Goal: Check status: Check status

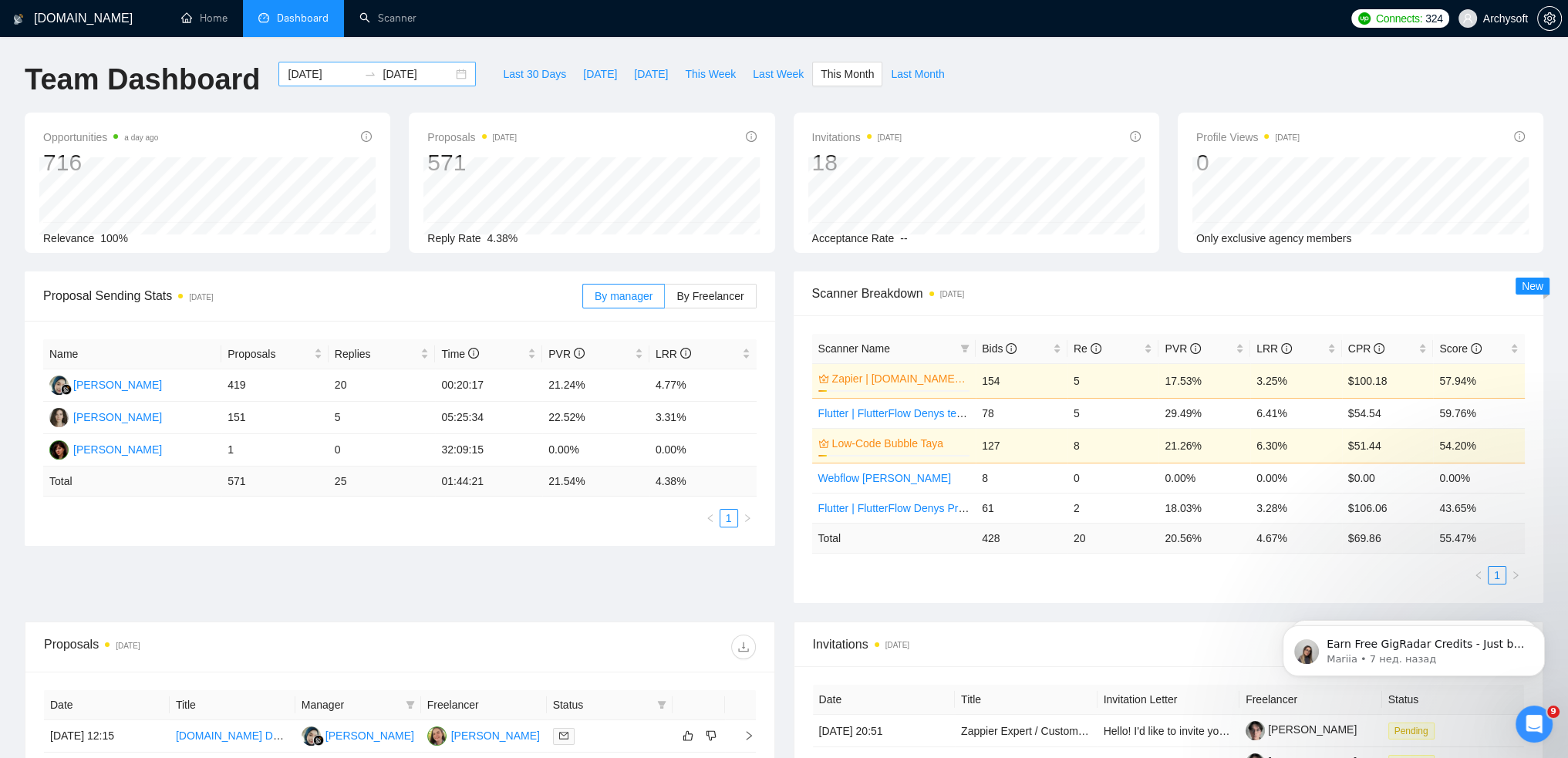
click at [449, 75] on div "[DATE] [DATE]" at bounding box center [377, 74] width 197 height 24
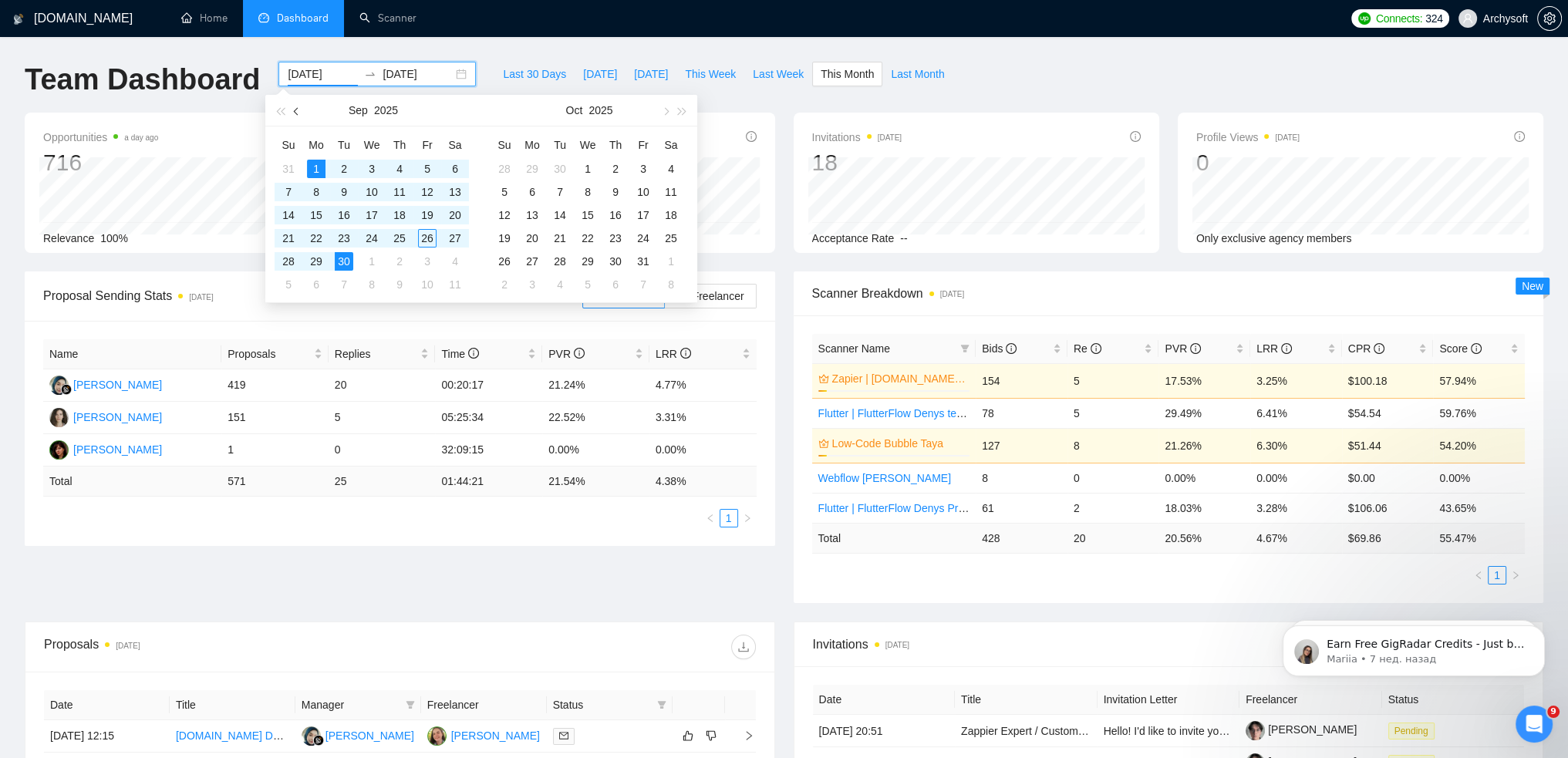
click at [296, 106] on button "button" at bounding box center [296, 110] width 17 height 31
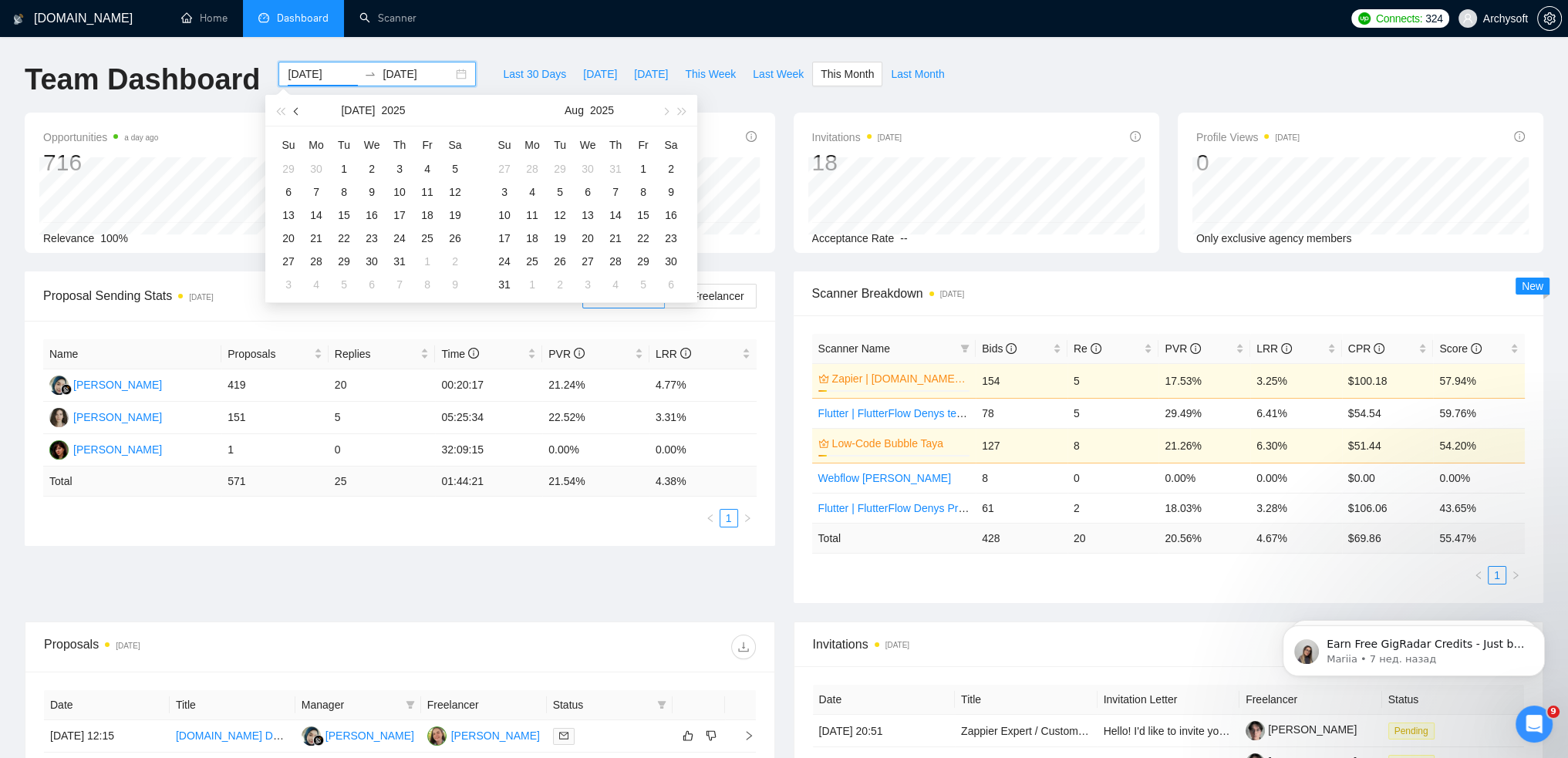
click at [296, 106] on button "button" at bounding box center [296, 110] width 17 height 31
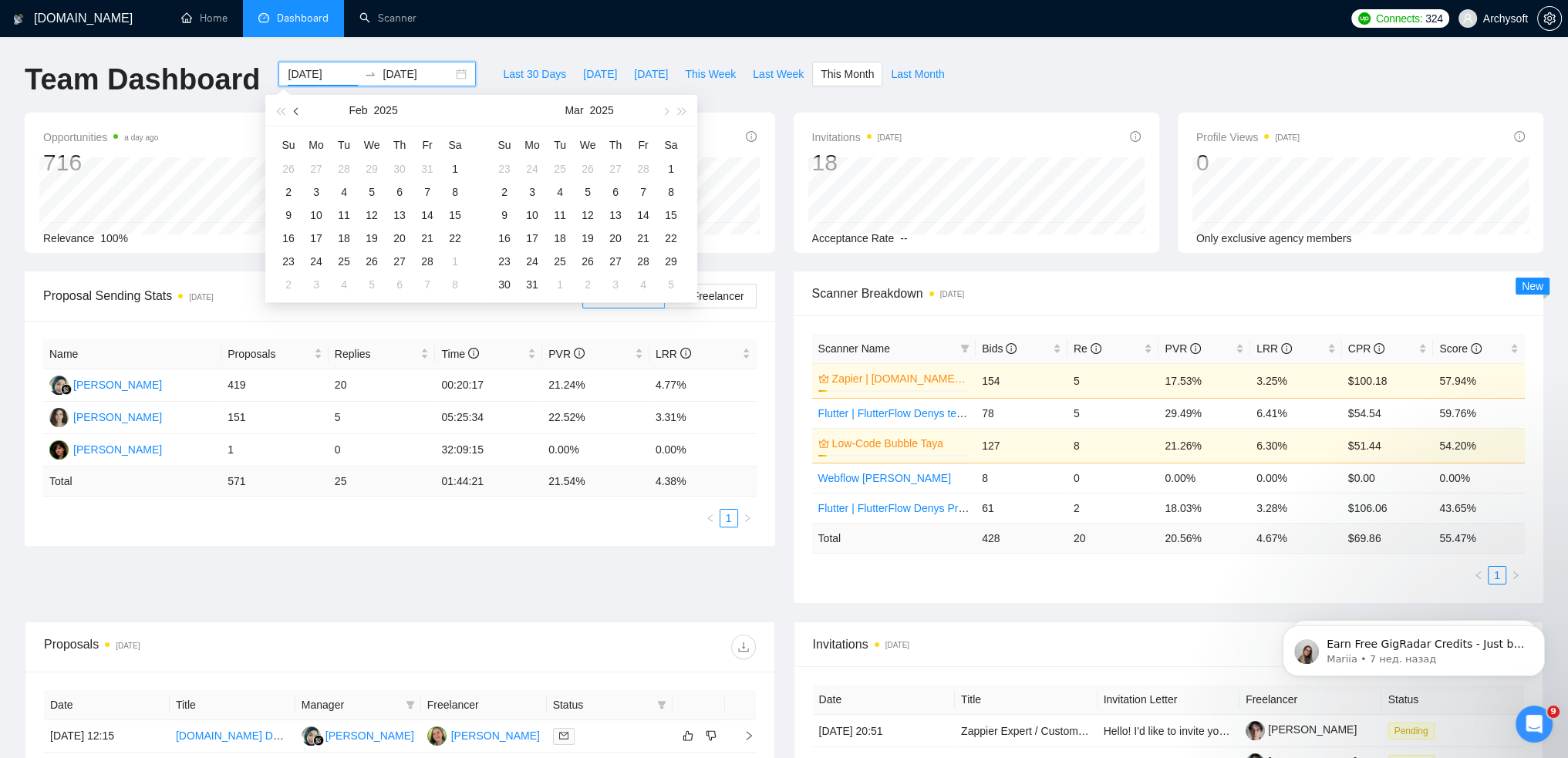
click at [296, 106] on button "button" at bounding box center [296, 110] width 17 height 31
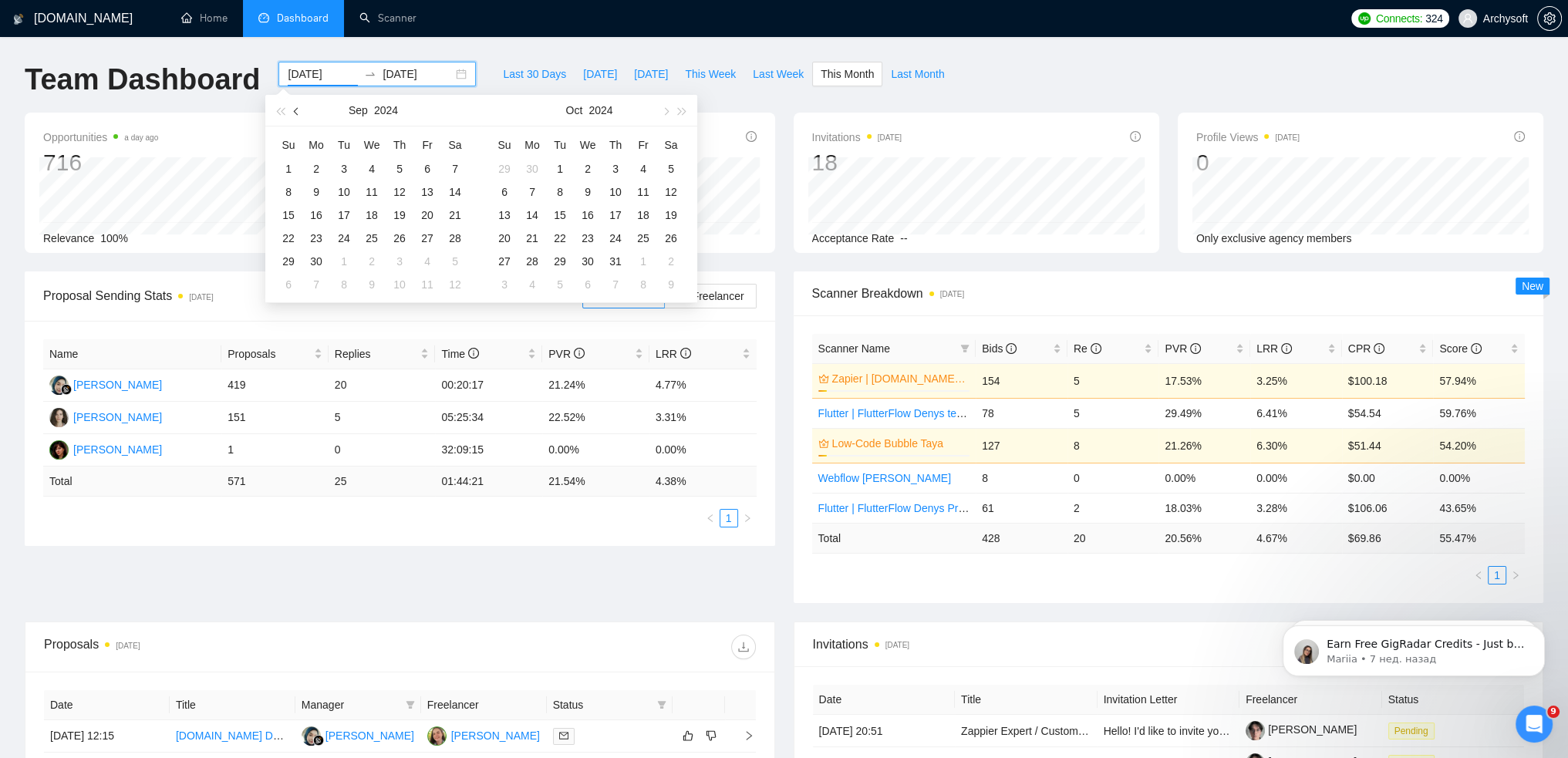
click at [299, 110] on span "button" at bounding box center [297, 110] width 7 height 7
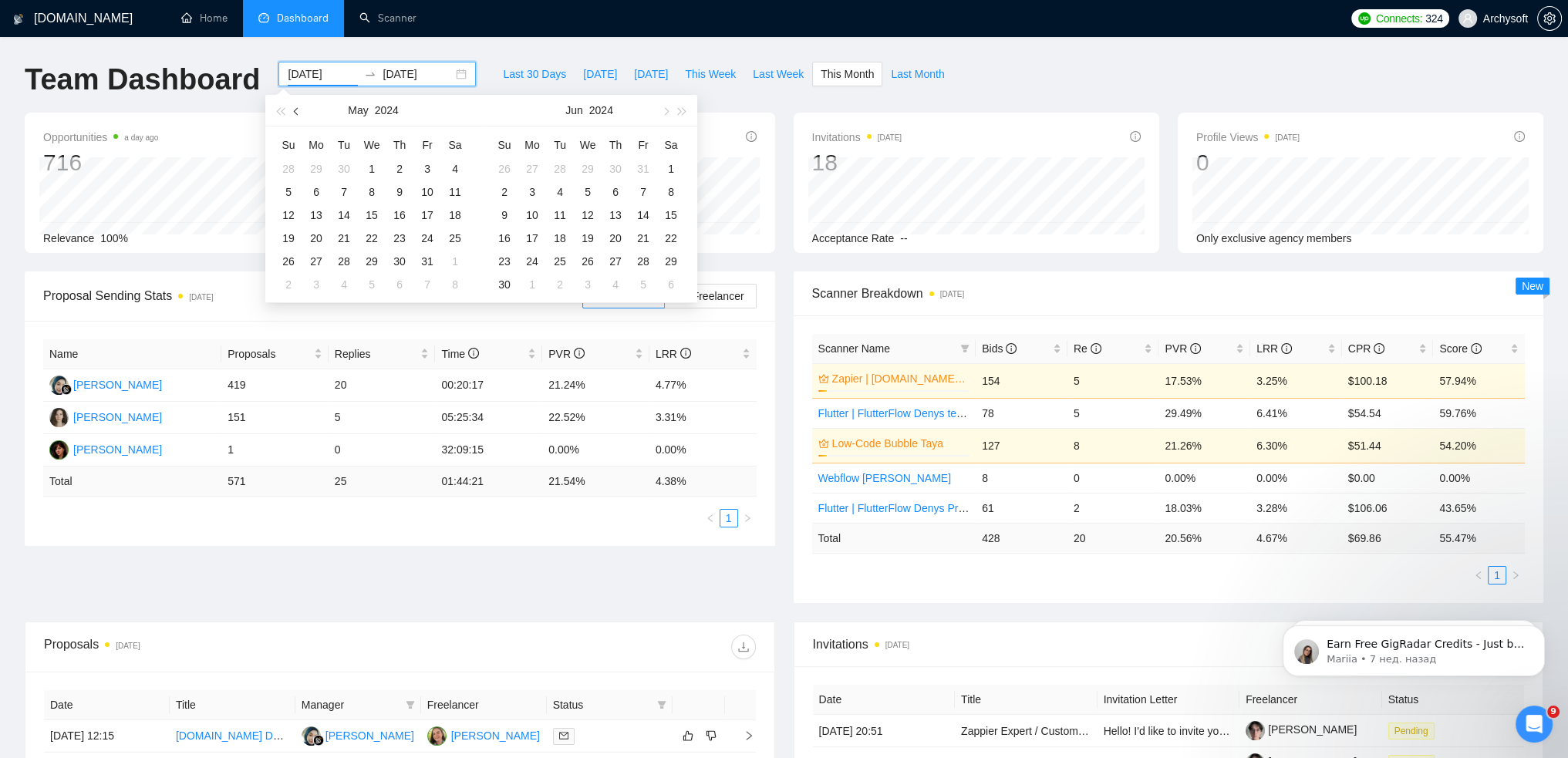
click at [299, 110] on span "button" at bounding box center [297, 110] width 7 height 7
type input "[DATE]"
click at [321, 166] on div "1" at bounding box center [316, 169] width 19 height 19
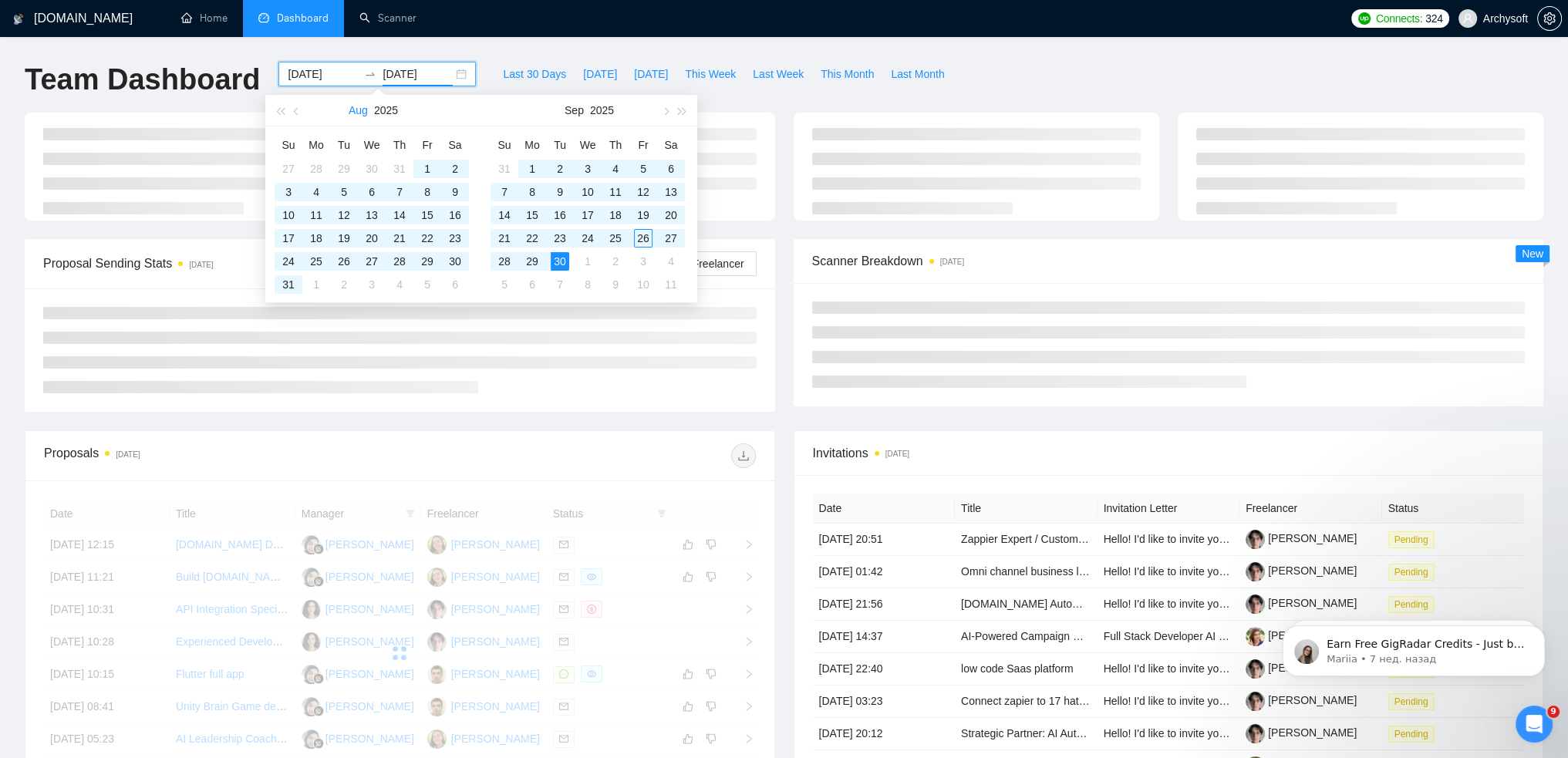
drag, startPoint x: 287, startPoint y: 284, endPoint x: 349, endPoint y: 102, distance: 192.3
click at [388, 107] on div "[DATE] Su Mo Tu We Th Fr Sa 27 28 29 30 31 1 2 3 4 5 6 7 8 9 10 11 12 13 14 15 …" at bounding box center [374, 198] width 216 height 207
click at [298, 111] on span "button" at bounding box center [297, 110] width 7 height 7
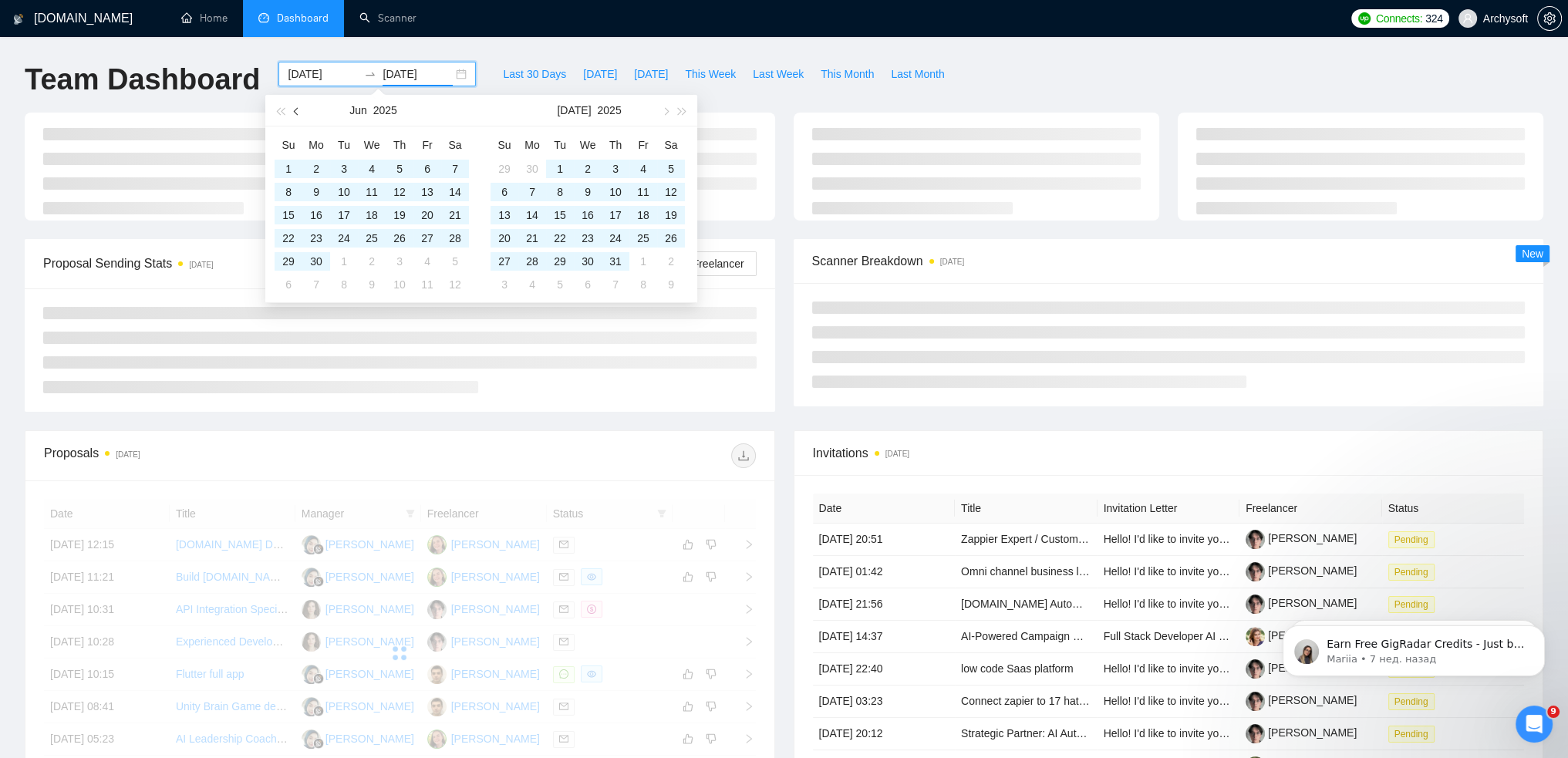
click at [298, 111] on span "button" at bounding box center [297, 110] width 7 height 7
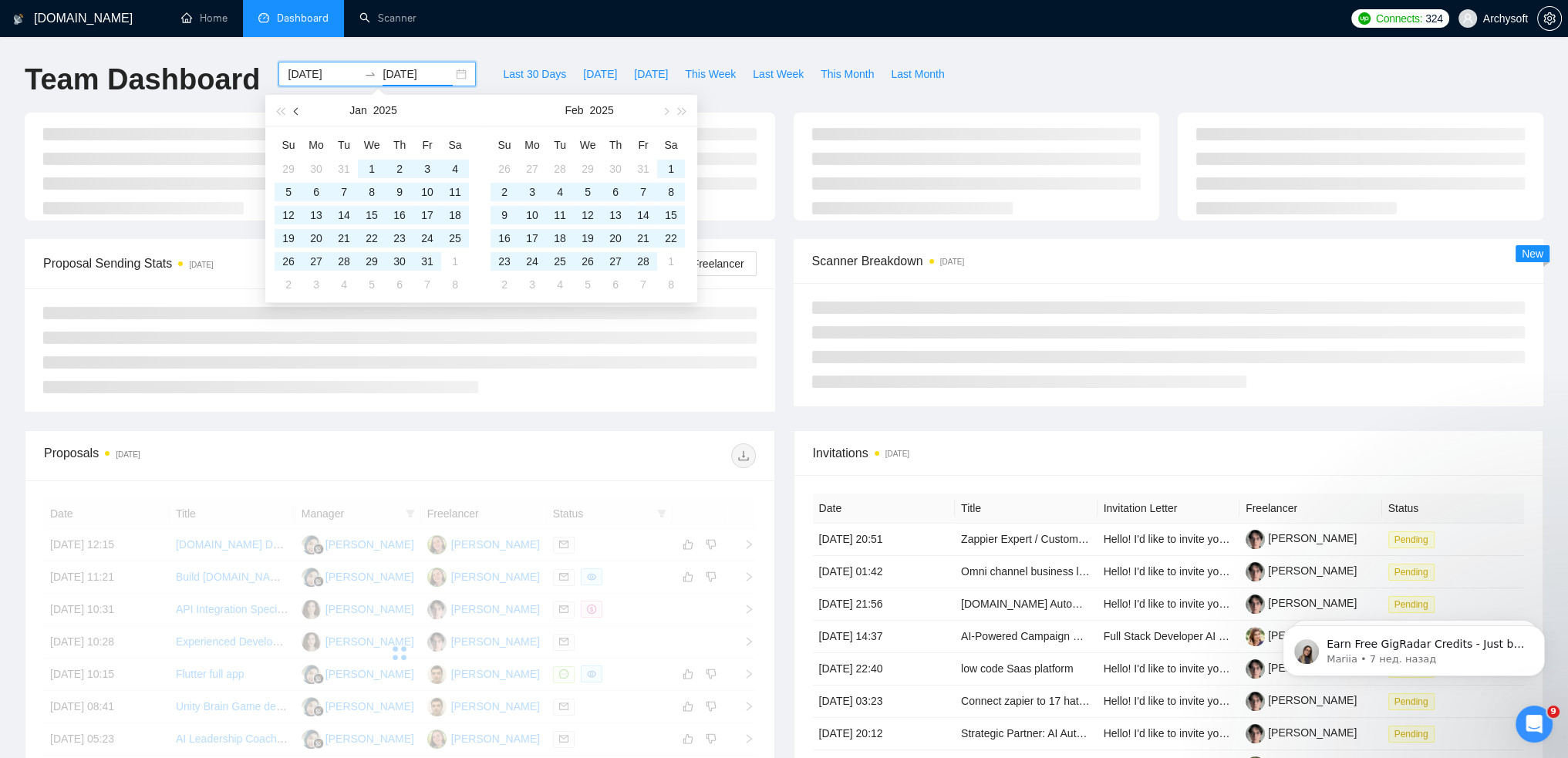
click at [298, 111] on span "button" at bounding box center [297, 110] width 7 height 7
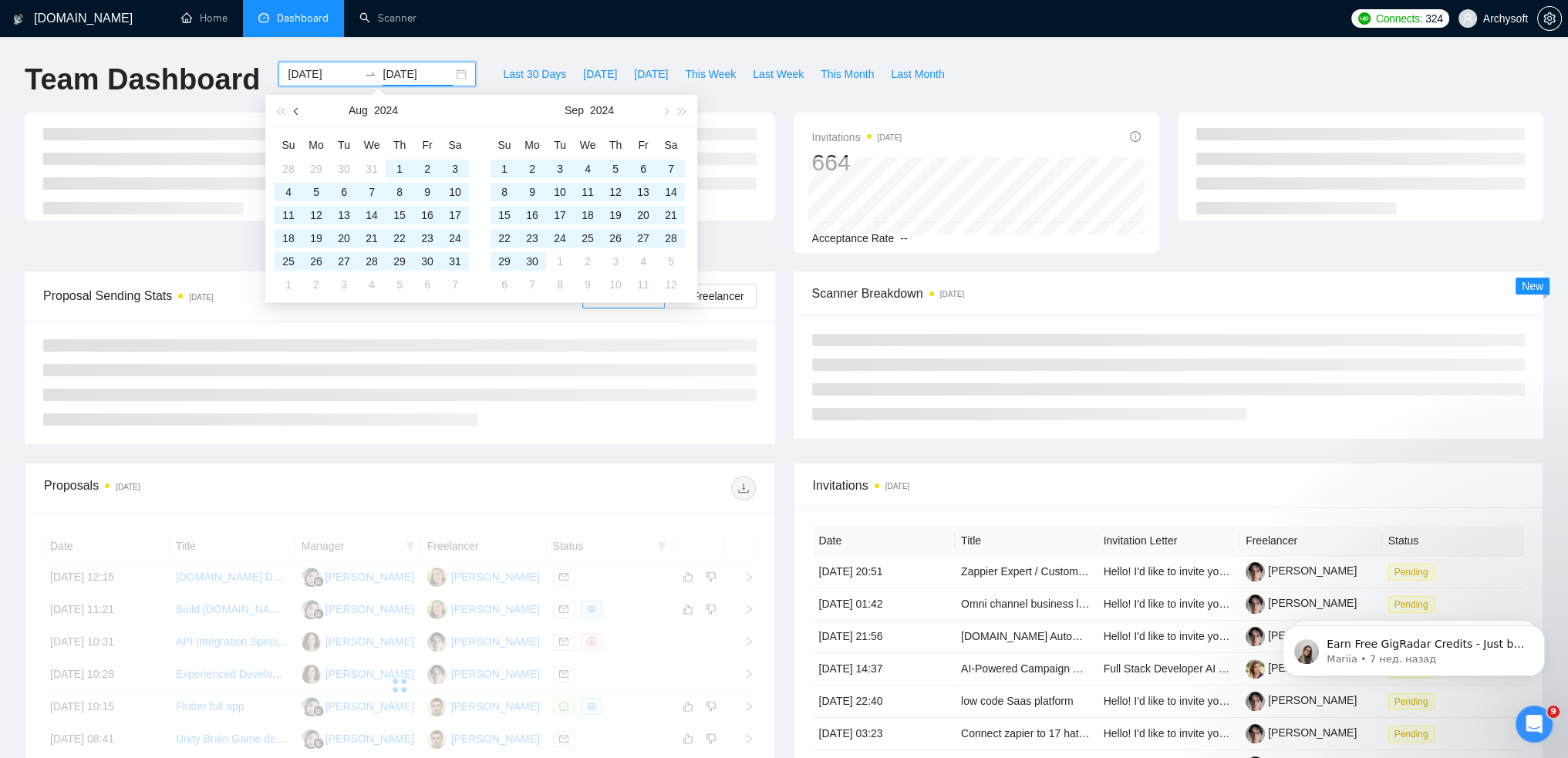
click at [298, 111] on span "button" at bounding box center [297, 110] width 7 height 7
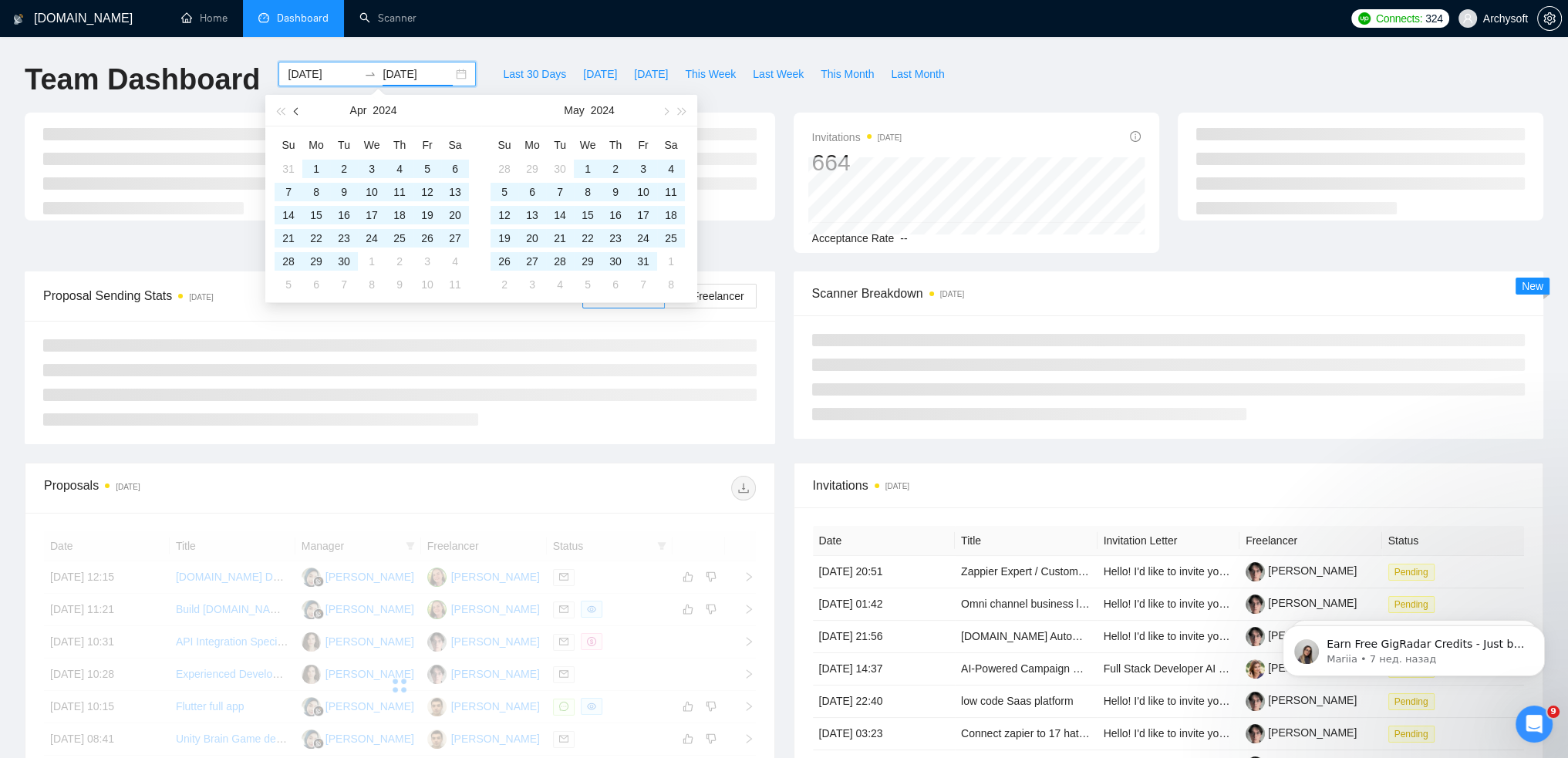
click at [298, 111] on span "button" at bounding box center [297, 110] width 7 height 7
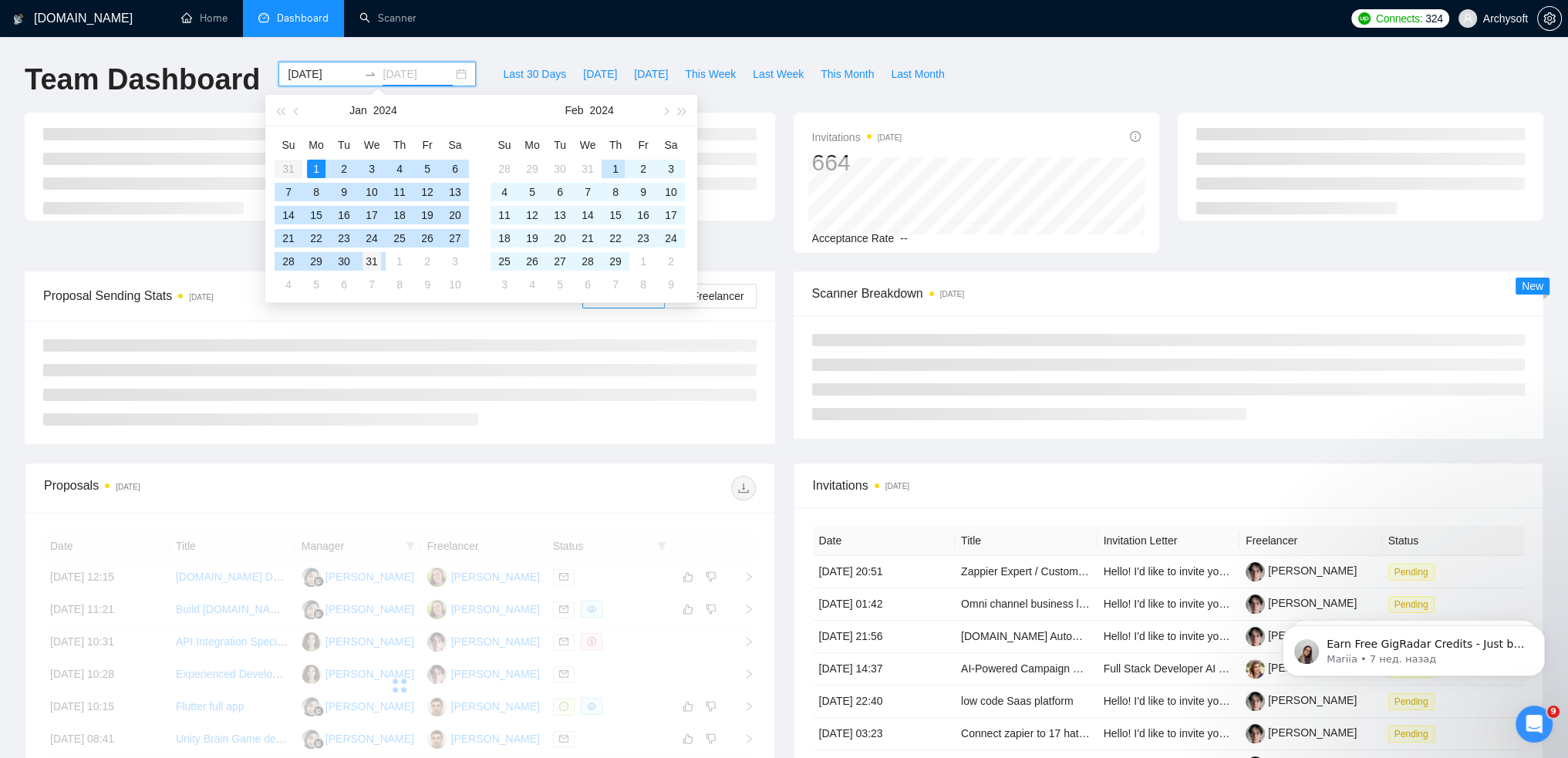
type input "[DATE]"
click at [374, 261] on div "31" at bounding box center [371, 261] width 19 height 19
